Goal: Task Accomplishment & Management: Use online tool/utility

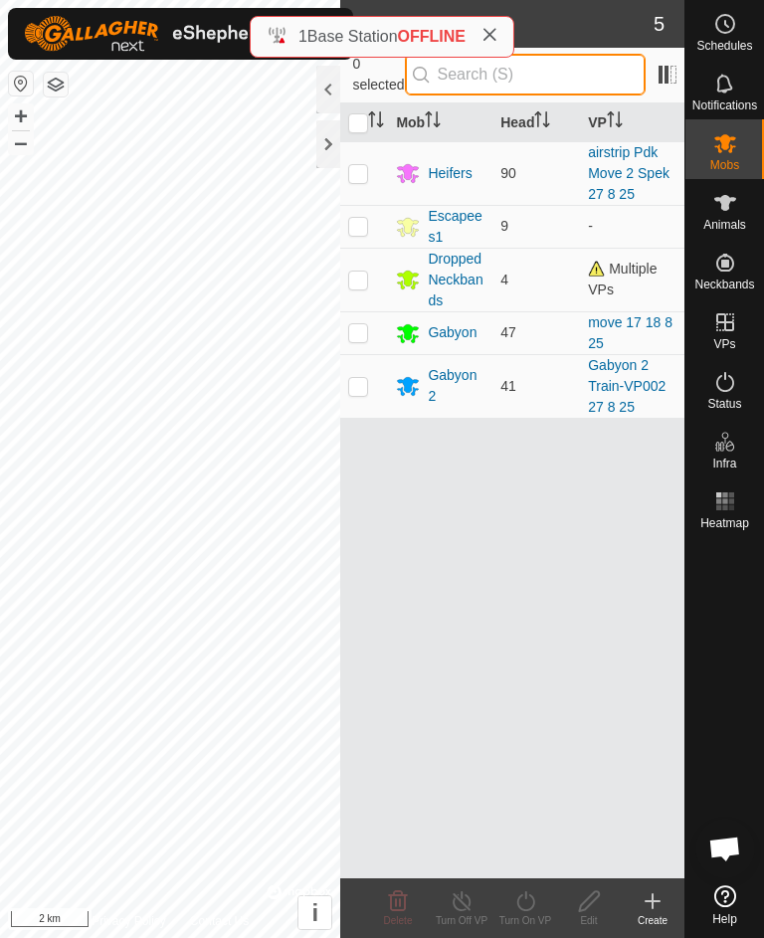
click at [521, 73] on input "text" at bounding box center [525, 75] width 241 height 42
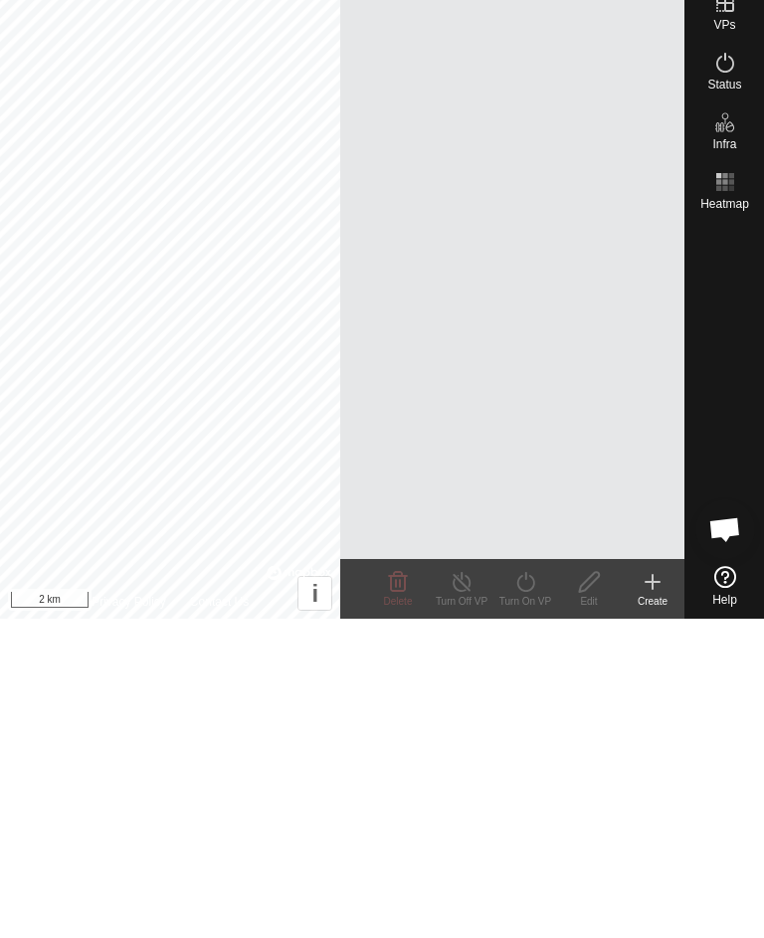
click at [560, 317] on div "Mob Head VP No results for "L92"." at bounding box center [512, 490] width 344 height 775
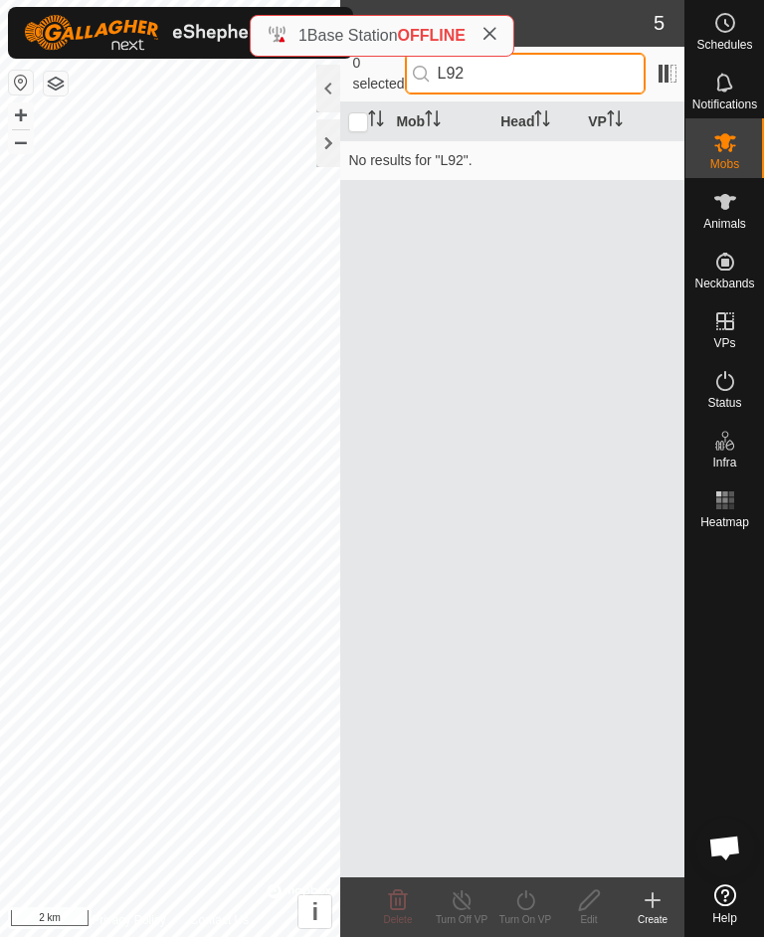
click at [505, 76] on input "L92" at bounding box center [525, 75] width 241 height 42
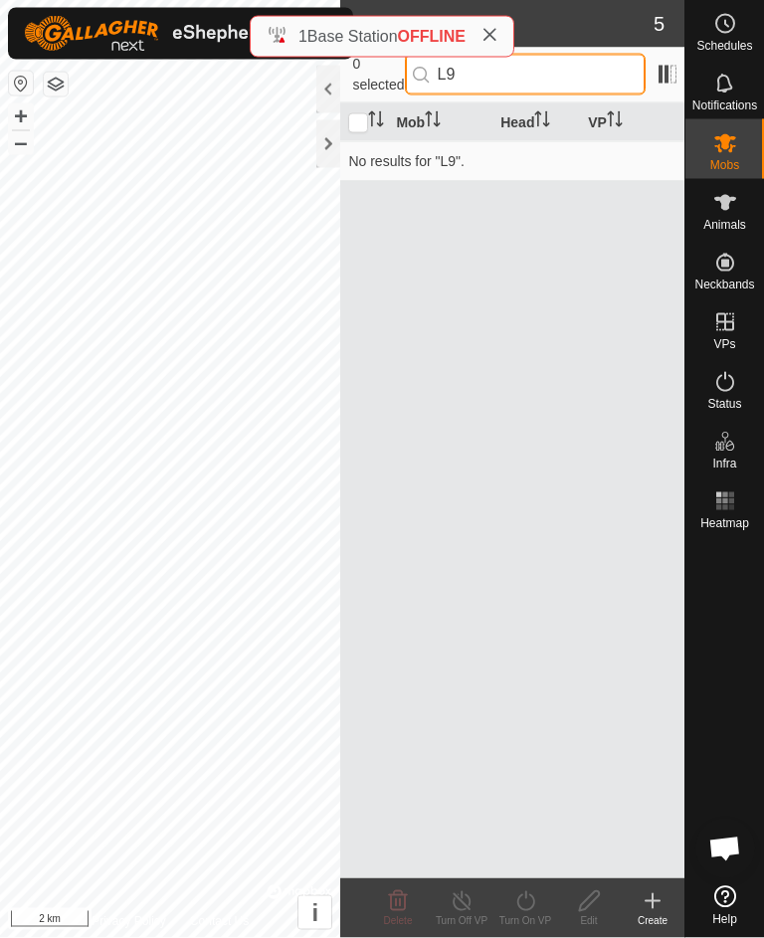
type input "L"
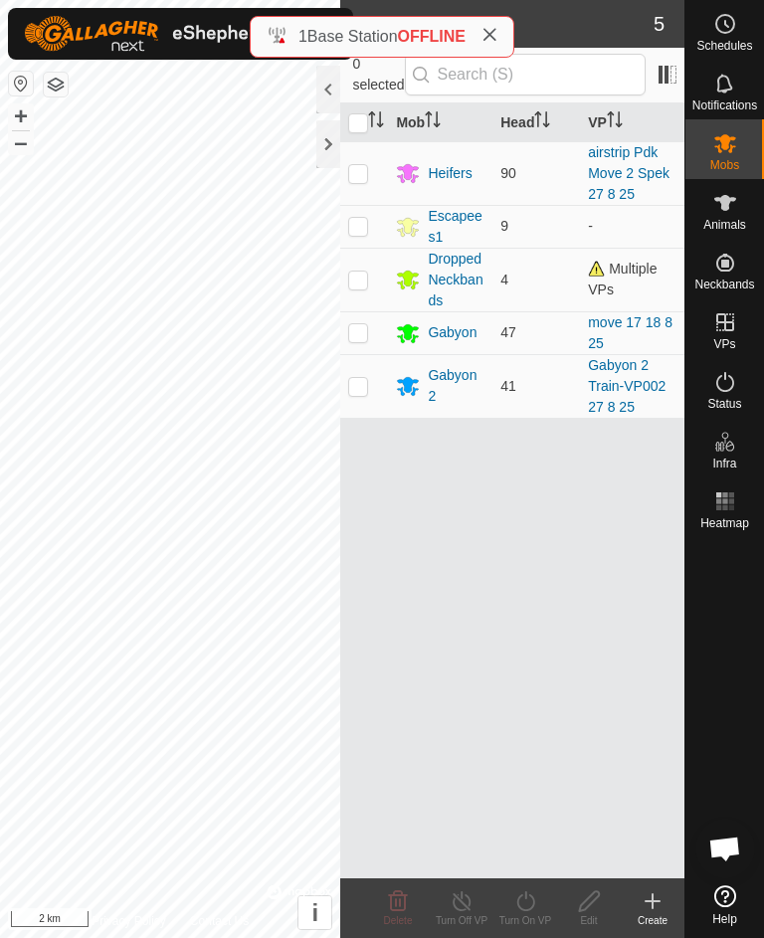
click at [484, 165] on div "Heifers" at bounding box center [440, 173] width 89 height 24
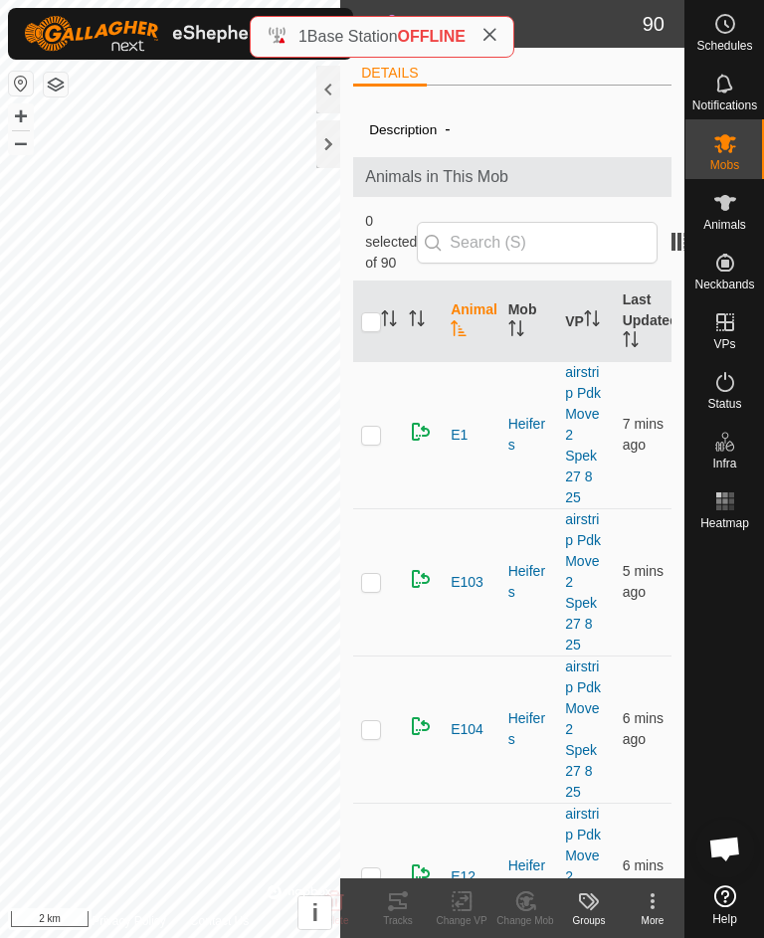
click at [363, 167] on div "Animals in This Mob" at bounding box center [512, 177] width 318 height 40
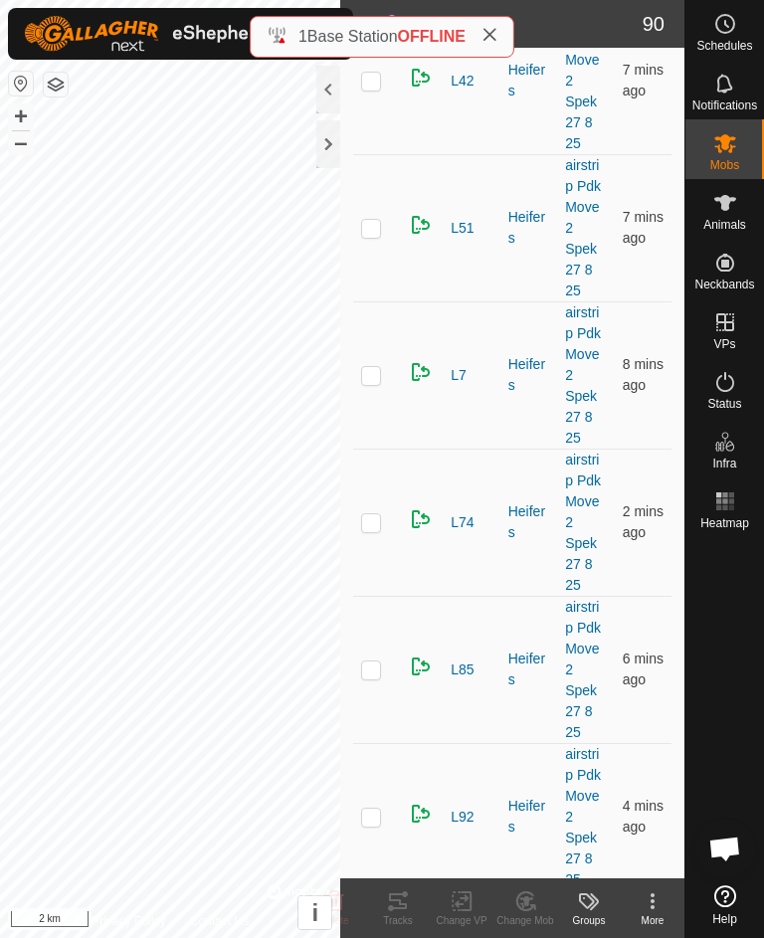
scroll to position [12175, 0]
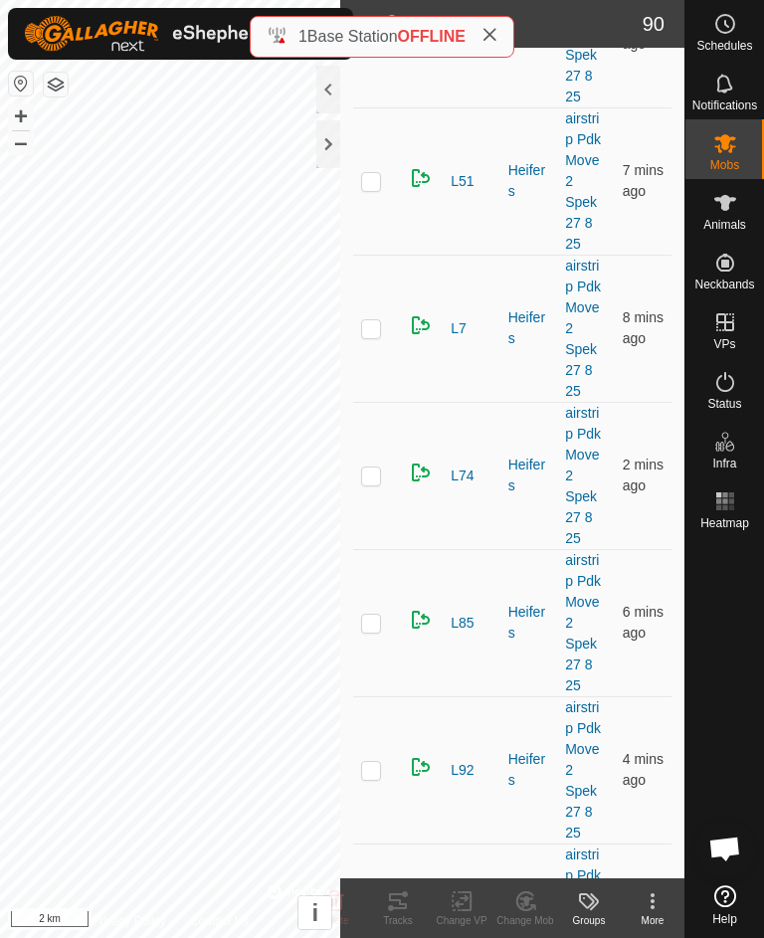
click at [375, 762] on p-checkbox at bounding box center [371, 770] width 20 height 16
checkbox input "true"
click at [410, 907] on tracks-svg-icon at bounding box center [398, 901] width 64 height 24
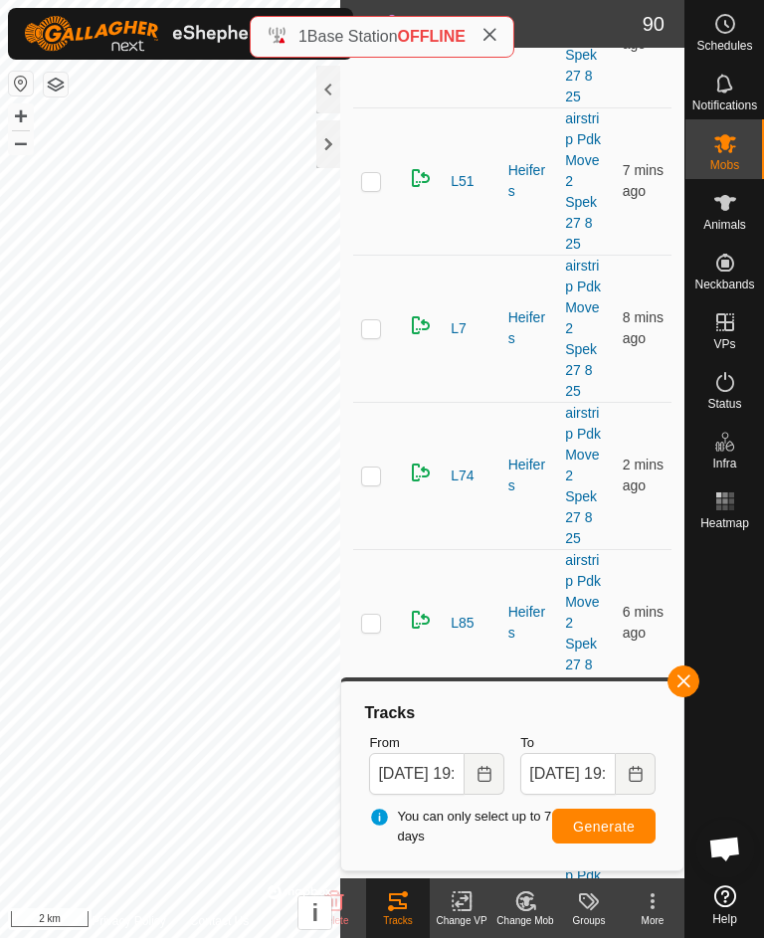
click at [487, 775] on icon "Choose Date" at bounding box center [484, 774] width 16 height 16
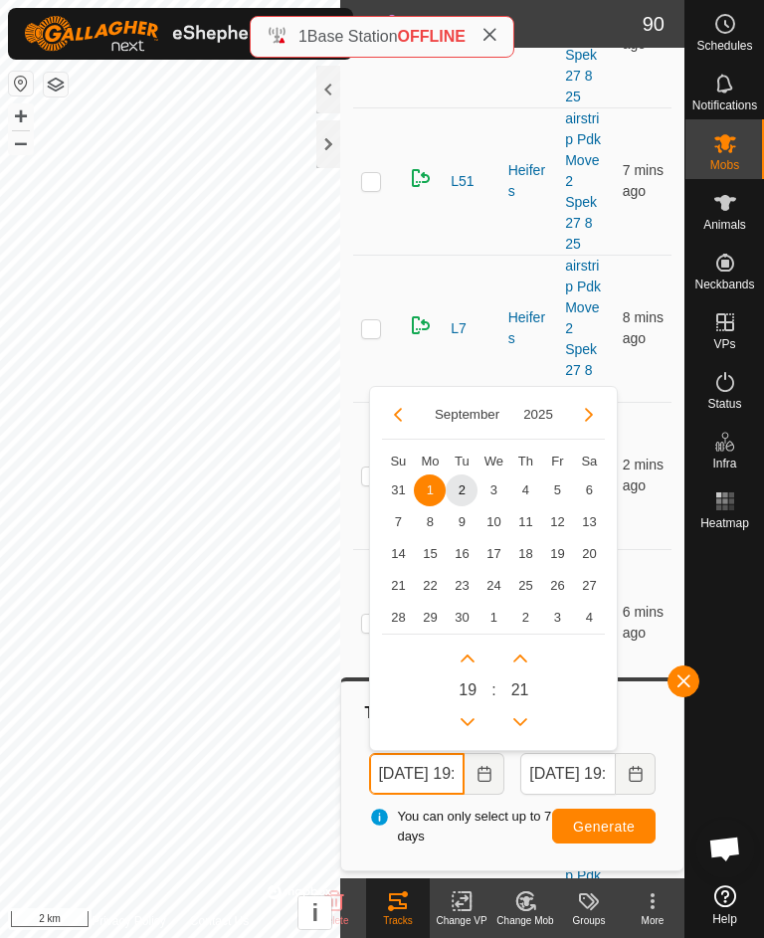
scroll to position [1, 0]
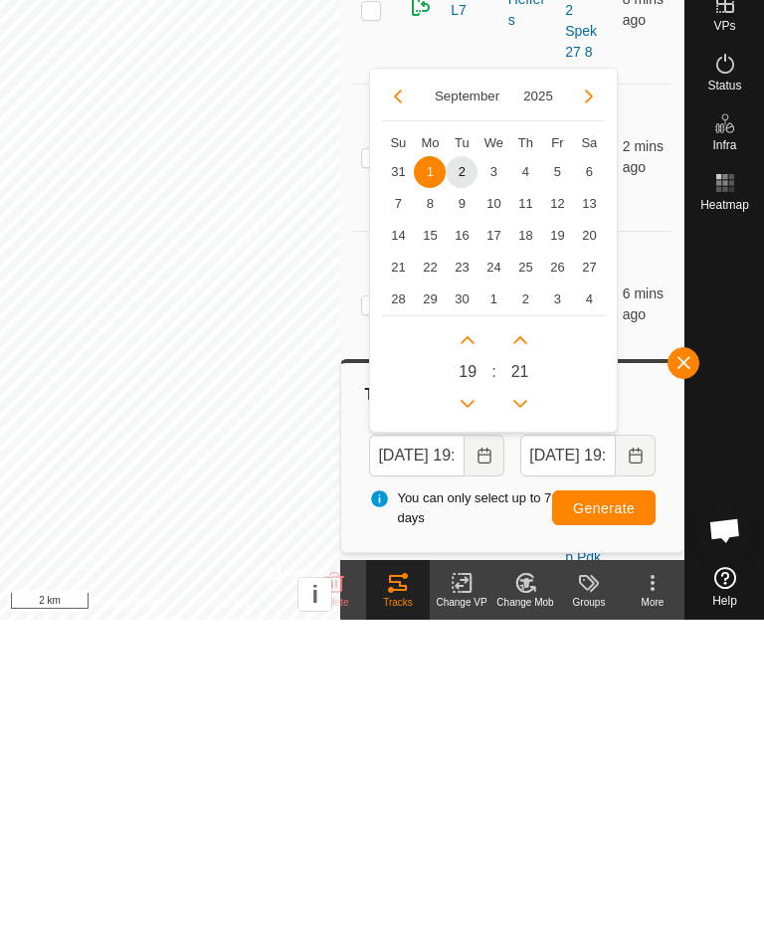
click at [461, 474] on span "2" at bounding box center [462, 490] width 32 height 32
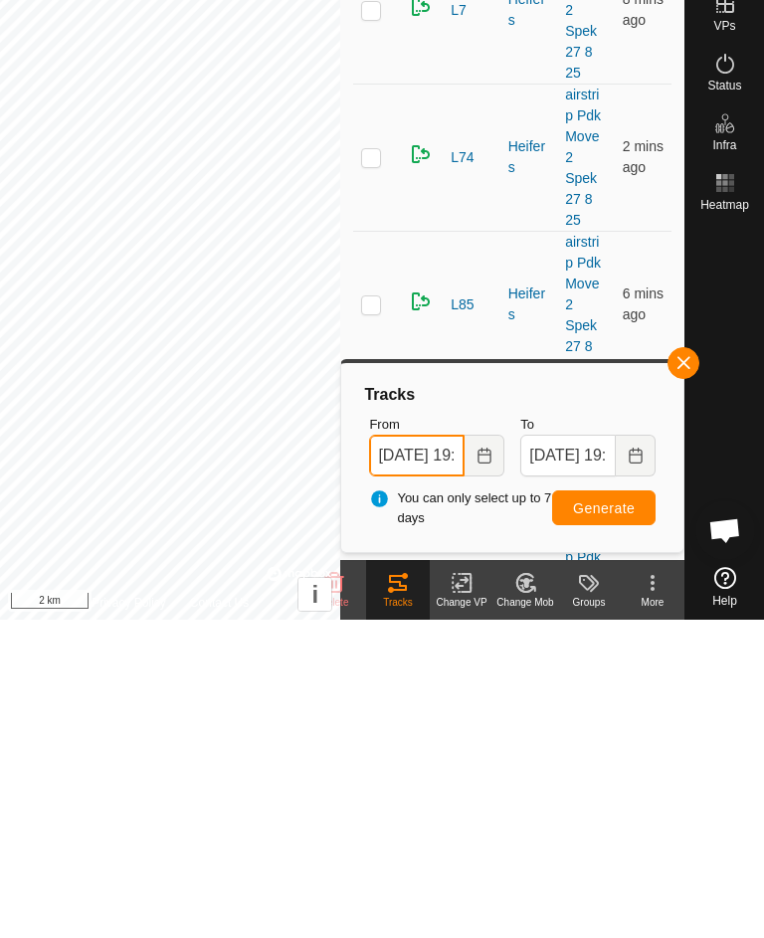
scroll to position [0, 0]
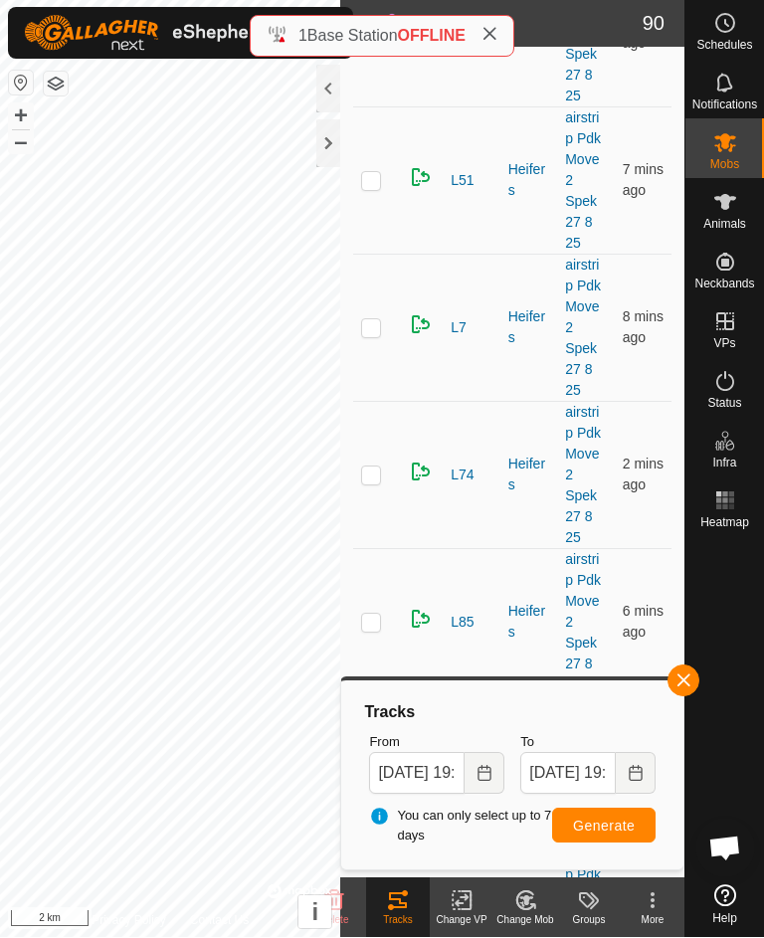
click at [618, 821] on span "Generate" at bounding box center [604, 826] width 62 height 16
click at [603, 831] on span "Generate" at bounding box center [604, 826] width 62 height 16
click at [440, 772] on input "[DATE] 19:21" at bounding box center [416, 774] width 95 height 42
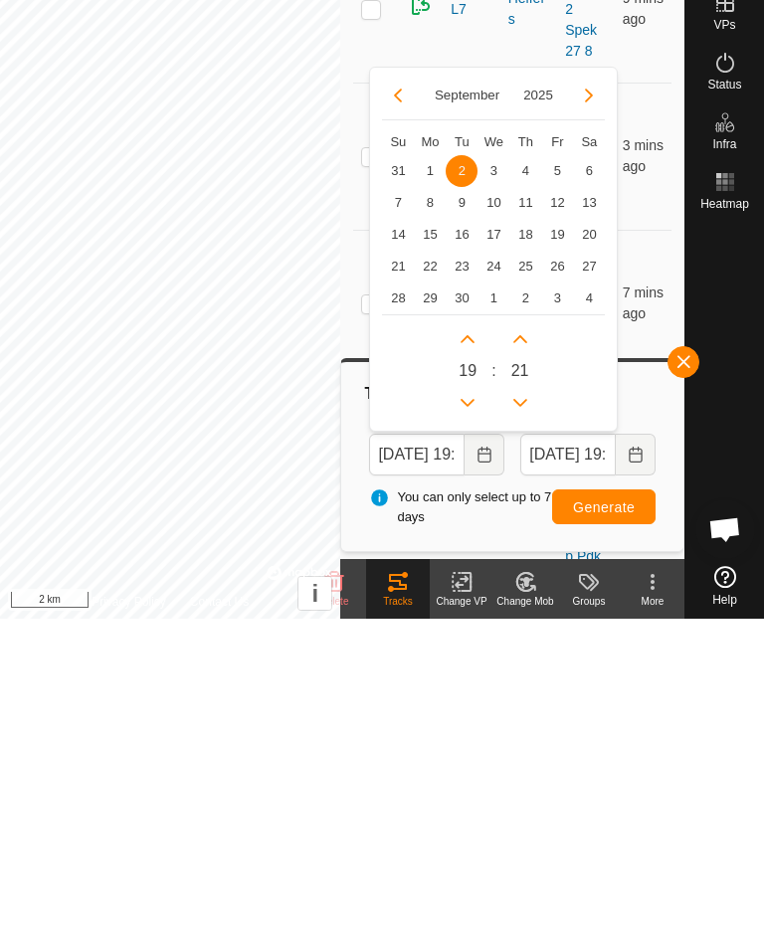
click at [430, 474] on span "1" at bounding box center [430, 490] width 32 height 32
type input "[DATE] 19:21"
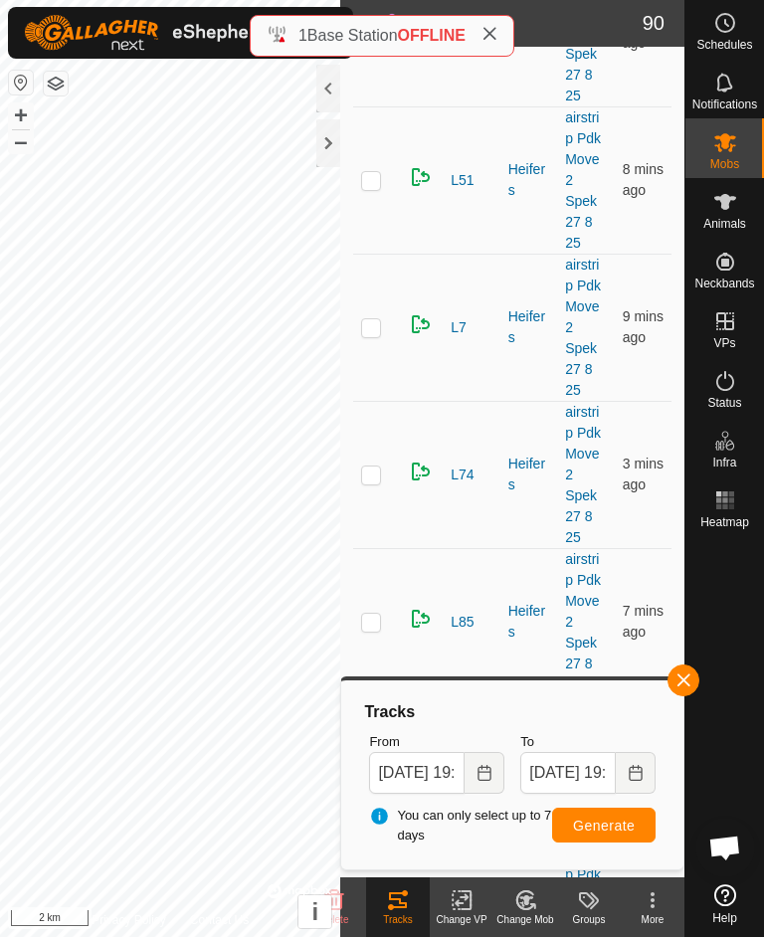
click at [624, 825] on span "Generate" at bounding box center [604, 826] width 62 height 16
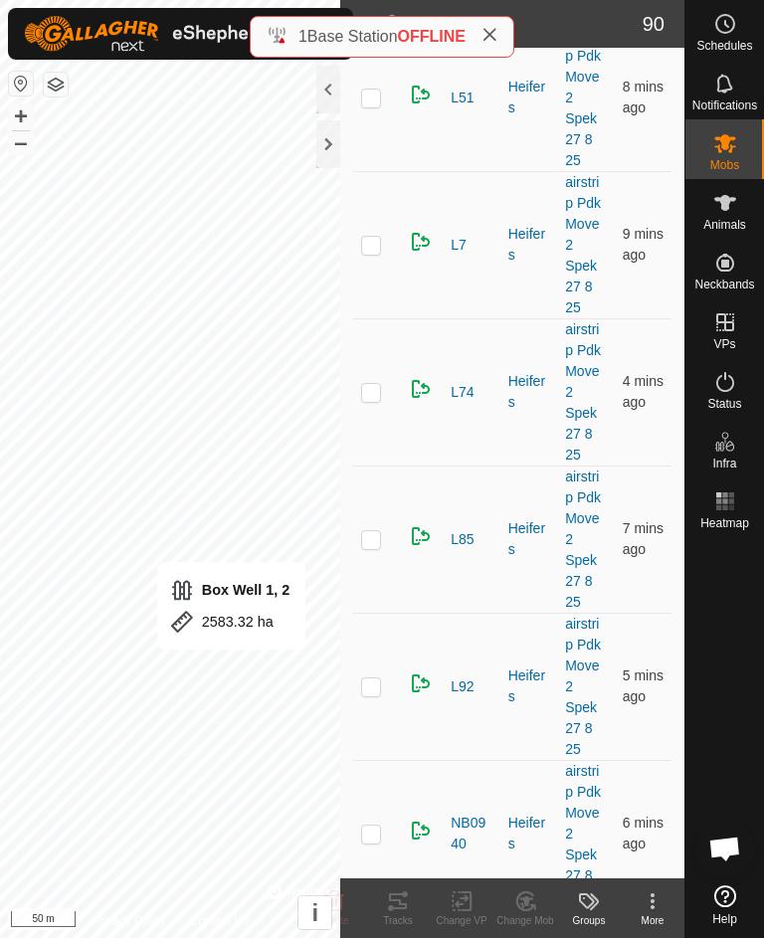
scroll to position [12259, 0]
click at [379, 677] on p-checkbox at bounding box center [371, 685] width 20 height 16
checkbox input "true"
click at [414, 902] on tracks-svg-icon at bounding box center [398, 901] width 64 height 24
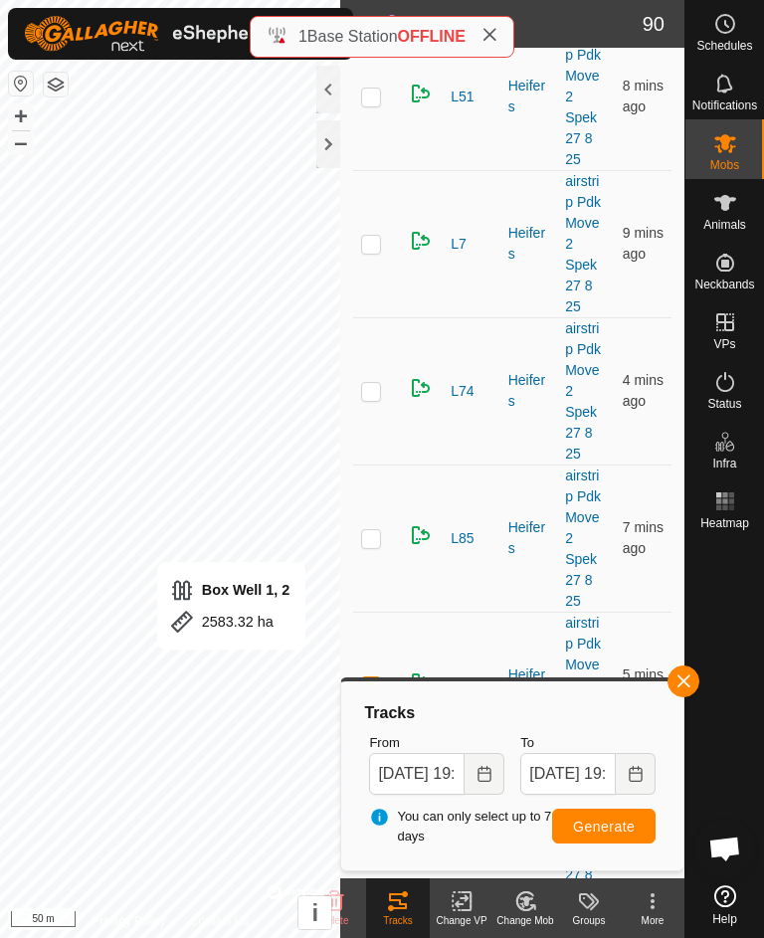
click at [617, 833] on span "Generate" at bounding box center [604, 826] width 62 height 16
click at [29, 113] on button "+" at bounding box center [21, 116] width 24 height 24
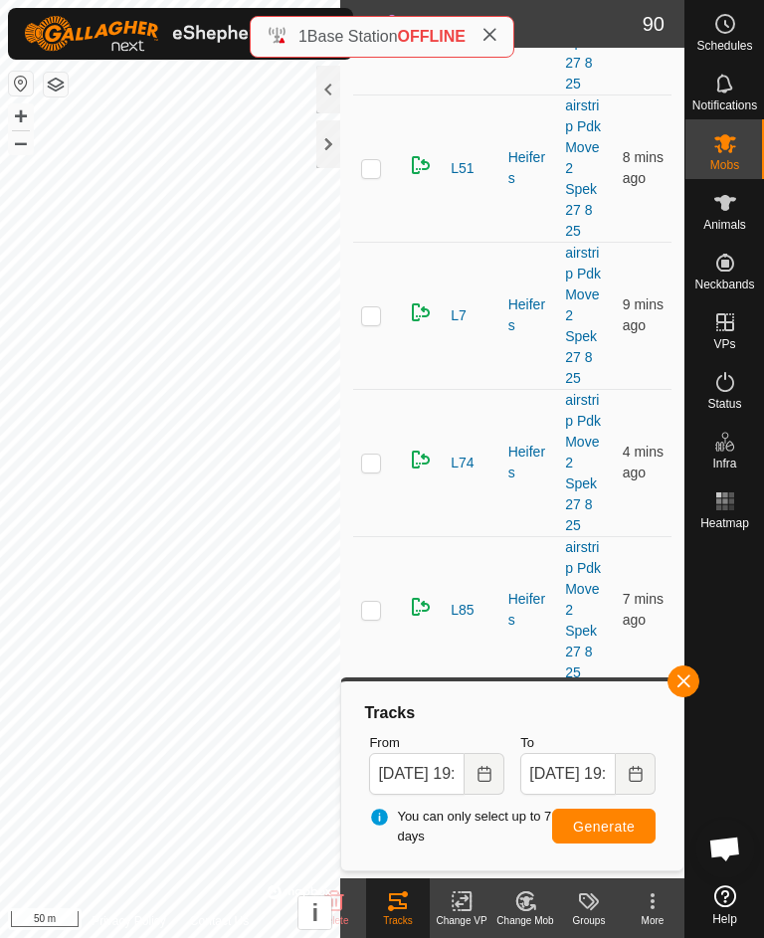
scroll to position [11673, 0]
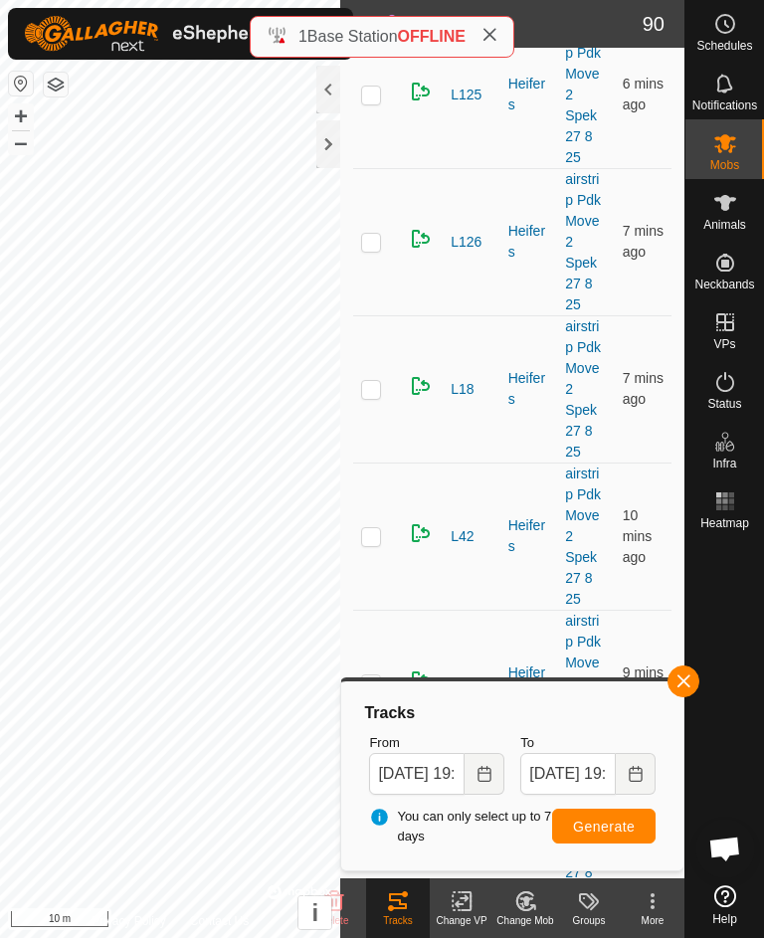
click at [31, 153] on button "–" at bounding box center [21, 142] width 24 height 24
click at [687, 685] on span "button" at bounding box center [683, 681] width 16 height 16
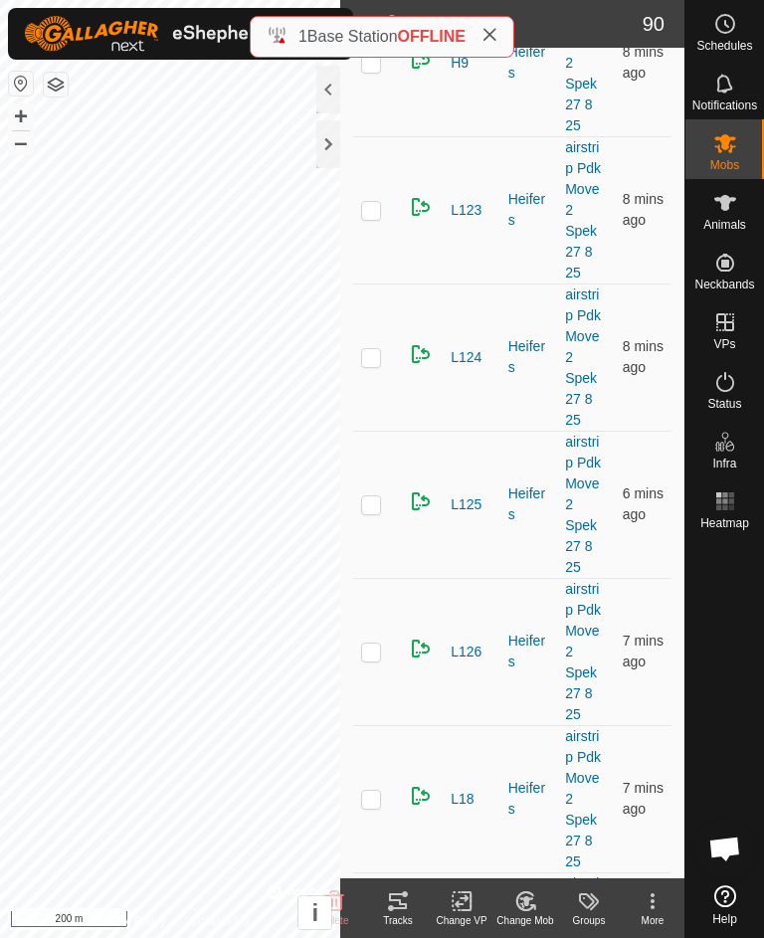
scroll to position [11261, 0]
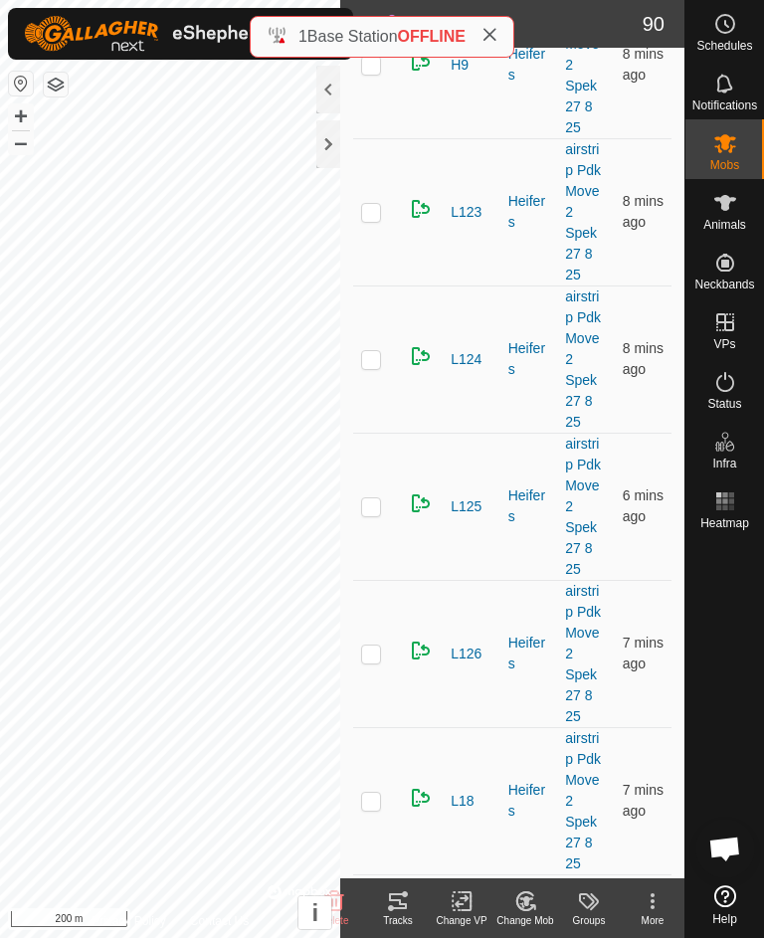
click at [370, 645] on p-checkbox at bounding box center [371, 653] width 20 height 16
click at [400, 913] on div "Tracks" at bounding box center [398, 920] width 64 height 15
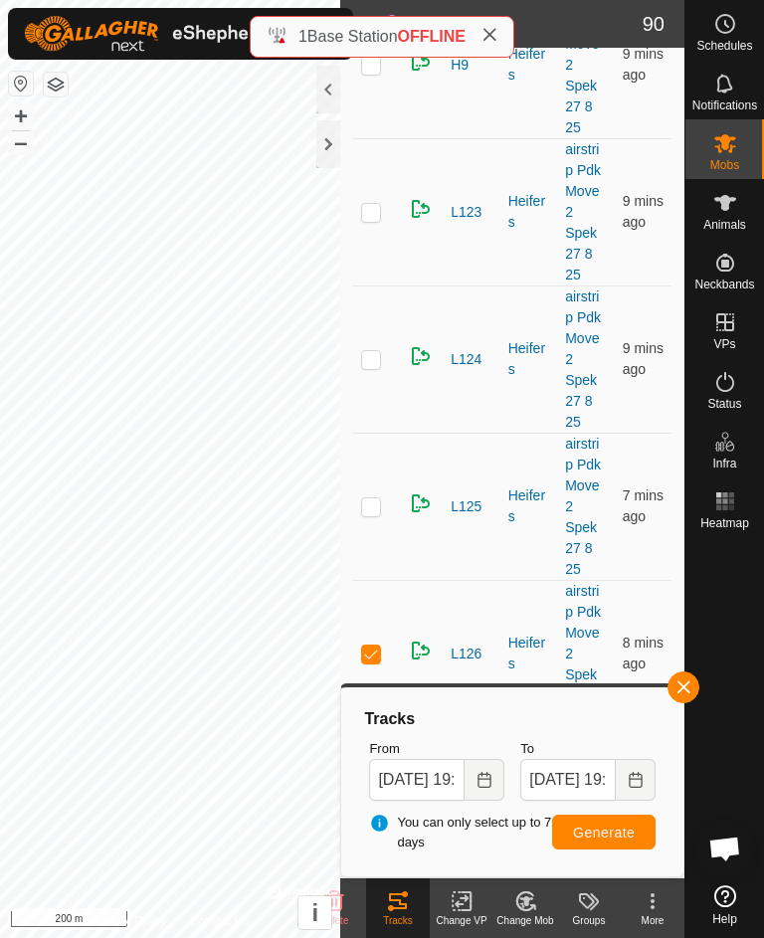
click at [376, 645] on p-checkbox at bounding box center [371, 653] width 20 height 16
checkbox input "false"
click at [377, 498] on p-checkbox at bounding box center [371, 506] width 20 height 16
checkbox input "true"
click at [604, 842] on button "Generate" at bounding box center [603, 831] width 103 height 35
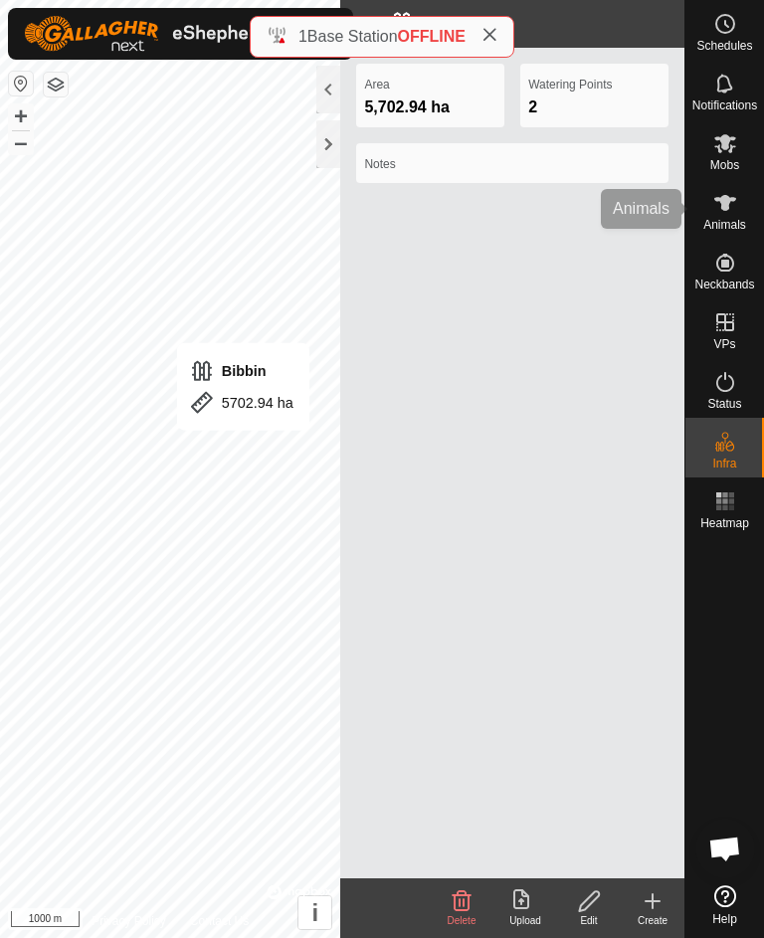
click at [744, 204] on div "Animals" at bounding box center [724, 209] width 79 height 60
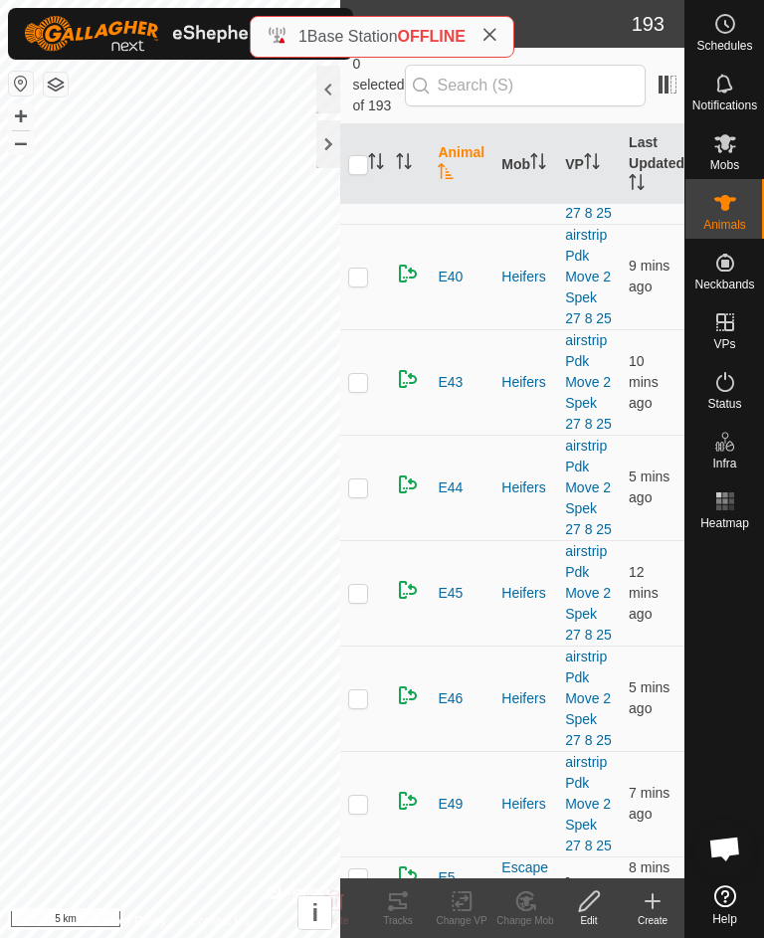
scroll to position [2174, 0]
